Goal: Information Seeking & Learning: Check status

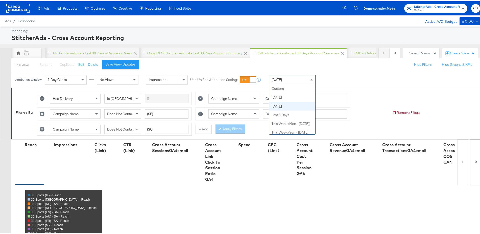
click at [313, 78] on span at bounding box center [312, 78] width 6 height 9
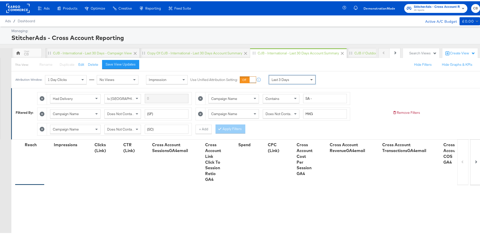
click at [313, 77] on span at bounding box center [312, 78] width 6 height 9
click at [381, 81] on div "Attribution Window: 1 Day Clicks No Views Impression Use Unified Attribution Se…" at bounding box center [242, 78] width 485 height 17
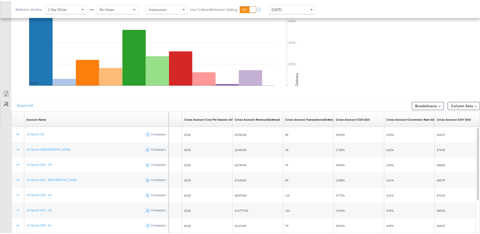
scroll to position [268, 0]
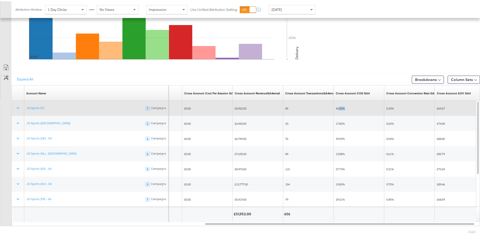
drag, startPoint x: 338, startPoint y: 103, endPoint x: 364, endPoint y: 104, distance: 25.8
click at [364, 105] on div "43.52%" at bounding box center [359, 107] width 46 height 4
drag, startPoint x: 364, startPoint y: 104, endPoint x: 336, endPoint y: 104, distance: 27.3
click at [336, 105] on div "43.52%" at bounding box center [359, 107] width 46 height 4
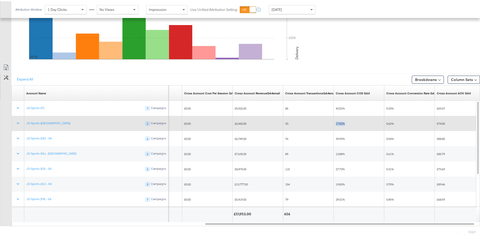
drag, startPoint x: 335, startPoint y: 120, endPoint x: 356, endPoint y: 120, distance: 21.0
click at [356, 120] on div "17.82%" at bounding box center [359, 122] width 51 height 8
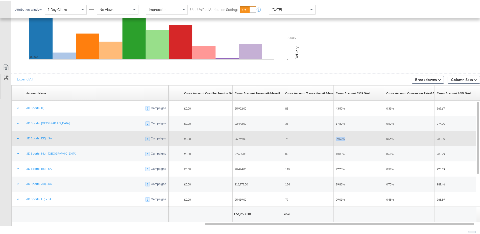
drag, startPoint x: 335, startPoint y: 136, endPoint x: 365, endPoint y: 136, distance: 29.6
click at [365, 136] on div "39.59%" at bounding box center [359, 137] width 51 height 8
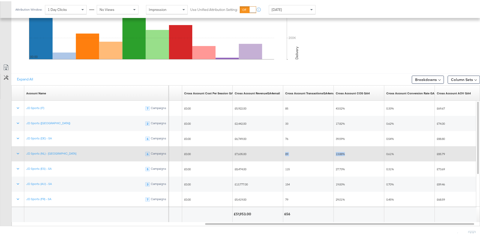
drag, startPoint x: 355, startPoint y: 151, endPoint x: 333, endPoint y: 149, distance: 22.1
click at [333, 149] on div "£0.07 Per Click (Link) £0.00 £7,635.00 89 13.88% 0.61% £85.79" at bounding box center [160, 152] width 649 height 15
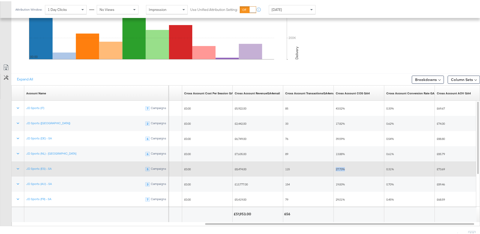
drag, startPoint x: 336, startPoint y: 166, endPoint x: 350, endPoint y: 167, distance: 14.7
click at [350, 167] on div "27.73%" at bounding box center [359, 168] width 46 height 4
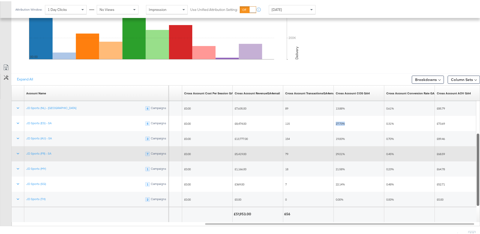
drag, startPoint x: 478, startPoint y: 140, endPoint x: 382, endPoint y: 153, distance: 96.9
click at [473, 190] on div "Account Name Sorting Unavailable CPC (Link) Sorting Unavailable Cross Account C…" at bounding box center [245, 154] width 469 height 141
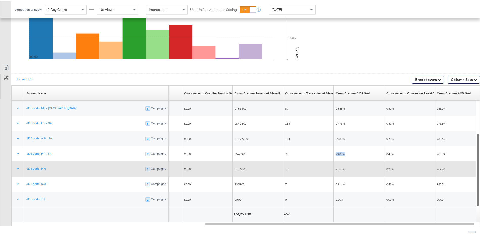
drag, startPoint x: 336, startPoint y: 151, endPoint x: 342, endPoint y: 166, distance: 16.0
click at [361, 151] on div "29.01%" at bounding box center [359, 153] width 46 height 4
drag, startPoint x: 332, startPoint y: 165, endPoint x: 363, endPoint y: 166, distance: 30.8
click at [363, 166] on div "£0.03 Per Click (Link) £0.00 £1,166.00 18 21.58% 0.23% £64.78" at bounding box center [160, 167] width 649 height 15
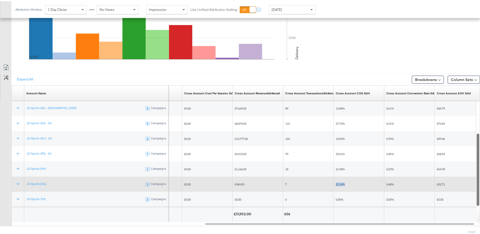
drag, startPoint x: 333, startPoint y: 180, endPoint x: 363, endPoint y: 180, distance: 30.6
click at [363, 180] on div "£0.06 Per Click (Link) £0.00 £369.00 7 22.14% 0.48% £52.71" at bounding box center [160, 182] width 649 height 15
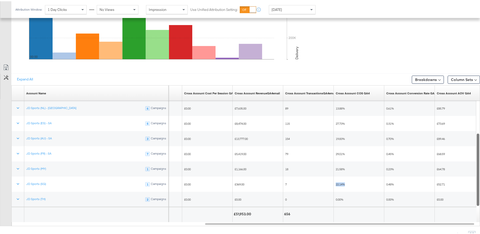
click at [477, 111] on div at bounding box center [478, 152] width 4 height 106
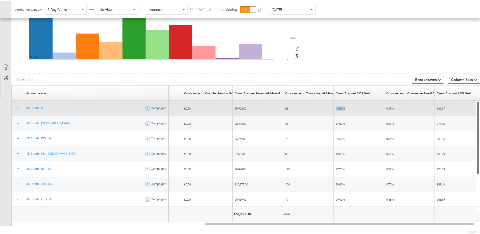
drag, startPoint x: 334, startPoint y: 105, endPoint x: 358, endPoint y: 105, distance: 23.7
click at [358, 105] on div "43.52%" at bounding box center [359, 107] width 51 height 8
click at [358, 105] on div "43.52%" at bounding box center [359, 107] width 46 height 4
click at [334, 105] on div "43.52%" at bounding box center [359, 107] width 51 height 8
click at [335, 106] on div "43.52%" at bounding box center [359, 107] width 51 height 8
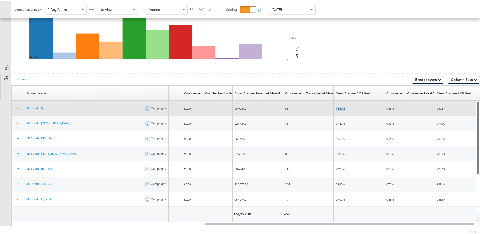
drag, startPoint x: 335, startPoint y: 106, endPoint x: 363, endPoint y: 104, distance: 27.8
click at [363, 104] on div "43.52%" at bounding box center [359, 107] width 51 height 8
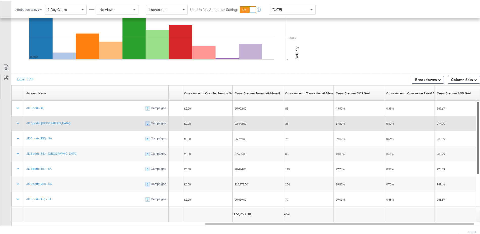
click at [336, 120] on span "17.82%" at bounding box center [340, 122] width 9 height 4
drag, startPoint x: 337, startPoint y: 120, endPoint x: 367, endPoint y: 120, distance: 30.6
click at [367, 120] on div "17.82%" at bounding box center [359, 122] width 46 height 4
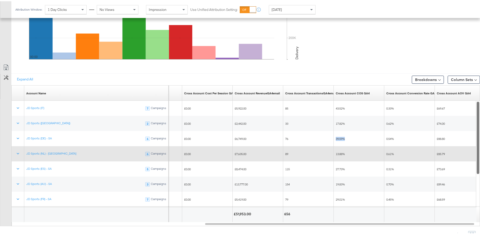
drag, startPoint x: 334, startPoint y: 136, endPoint x: 346, endPoint y: 152, distance: 20.0
click at [363, 133] on div "39.59%" at bounding box center [359, 137] width 51 height 8
drag, startPoint x: 346, startPoint y: 152, endPoint x: 332, endPoint y: 149, distance: 15.1
click at [332, 149] on div "£0.07 Per Click (Link) £0.00 £7,635.00 89 13.88% 0.61% £85.79" at bounding box center [160, 152] width 649 height 15
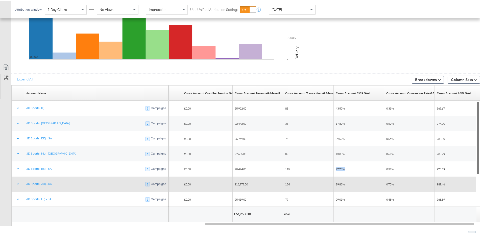
drag, startPoint x: 336, startPoint y: 166, endPoint x: 353, endPoint y: 180, distance: 22.2
click at [356, 166] on div "27.73%" at bounding box center [359, 168] width 46 height 4
drag, startPoint x: 353, startPoint y: 180, endPoint x: 328, endPoint y: 179, distance: 25.3
click at [328, 179] on div "£0.12 Per Click (Link) £0.00 £13,777.00 154 19.83% 0.70% £89.46" at bounding box center [160, 182] width 649 height 15
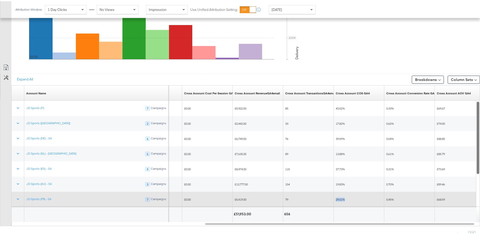
drag, startPoint x: 334, startPoint y: 196, endPoint x: 347, endPoint y: 194, distance: 13.0
click at [347, 194] on div "29.01%" at bounding box center [359, 198] width 51 height 8
